Goal: Transaction & Acquisition: Purchase product/service

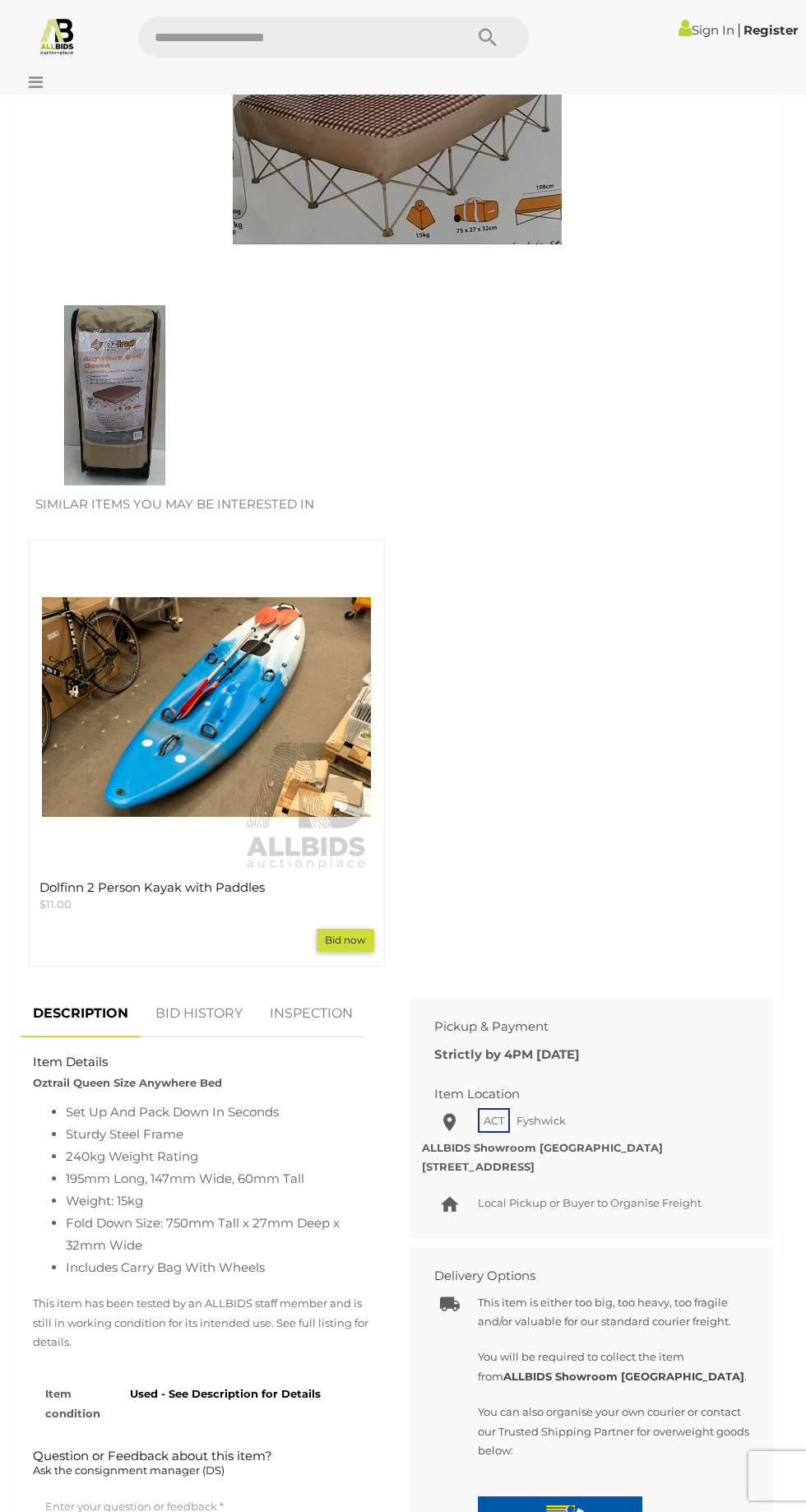
scroll to position [577, 0]
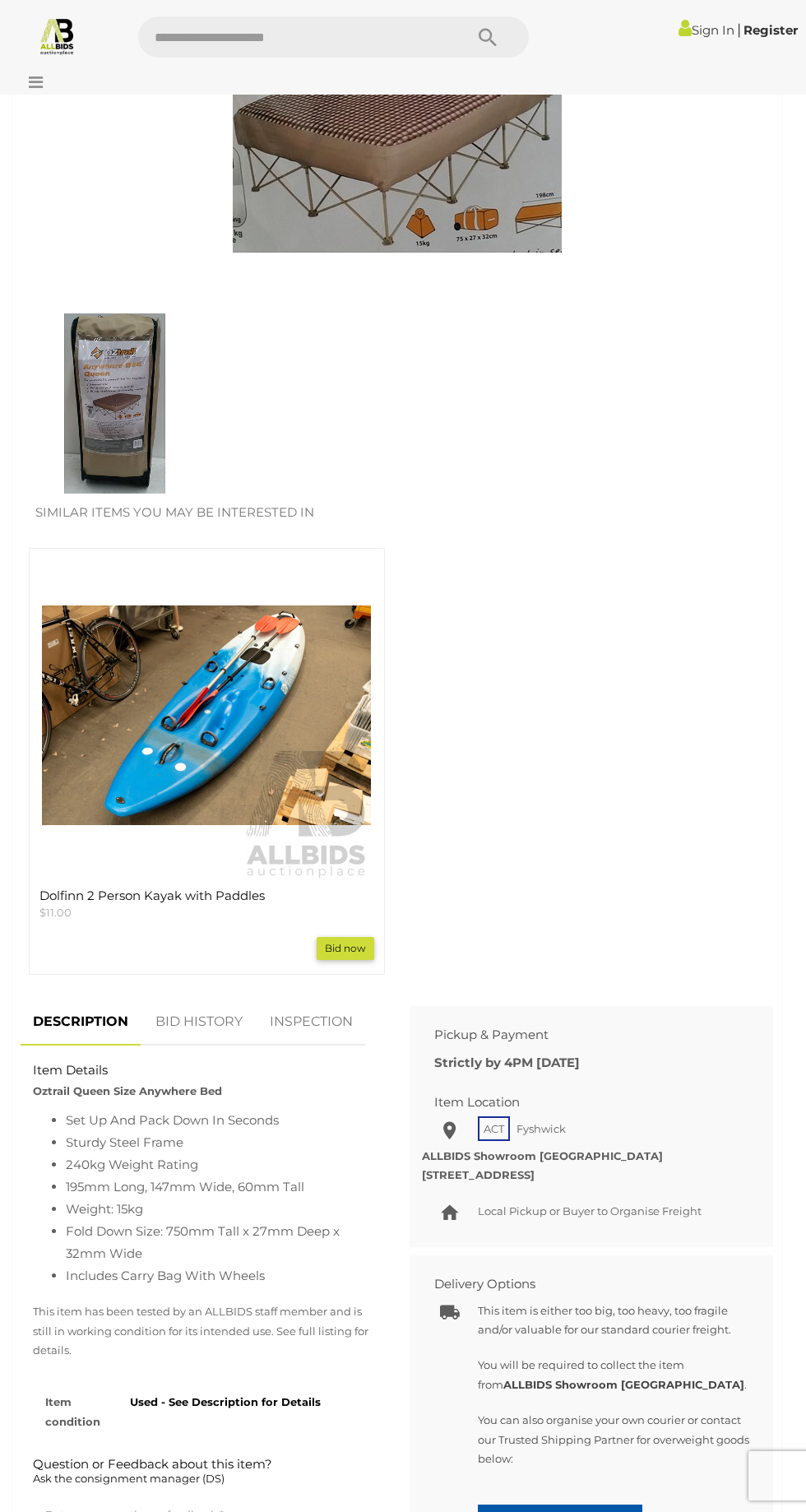
click at [108, 393] on img at bounding box center [114, 403] width 180 height 180
